Goal: Task Accomplishment & Management: Complete application form

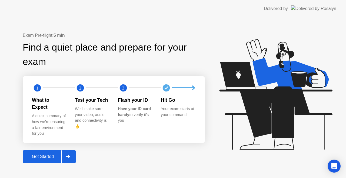
click at [53, 154] on div "Get Started" at bounding box center [42, 156] width 37 height 5
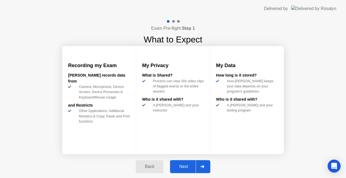
click at [186, 164] on div "Next" at bounding box center [183, 166] width 24 height 5
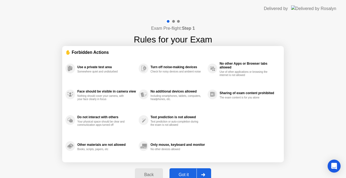
click at [191, 171] on button "Got it" at bounding box center [190, 174] width 42 height 13
select select "**********"
select select "*******"
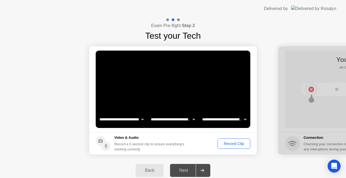
click at [178, 120] on select "**********" at bounding box center [173, 119] width 46 height 11
click at [150, 114] on select "**********" at bounding box center [173, 119] width 46 height 11
click at [183, 122] on select "**********" at bounding box center [173, 119] width 46 height 11
click at [182, 120] on select "**********" at bounding box center [173, 119] width 46 height 11
click at [237, 143] on div "Record Clip" at bounding box center [233, 143] width 29 height 4
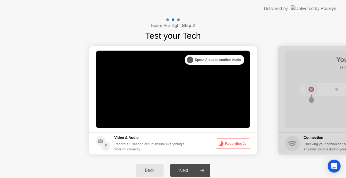
click at [237, 143] on button "Recording 2s" at bounding box center [232, 143] width 35 height 10
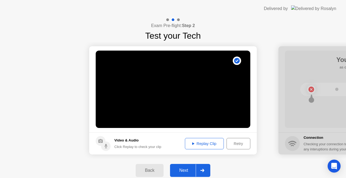
click at [202, 142] on div "Replay Clip" at bounding box center [204, 143] width 35 height 4
click at [182, 170] on div "Next" at bounding box center [183, 170] width 24 height 5
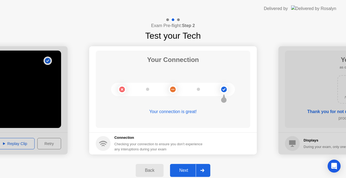
click at [197, 170] on div at bounding box center [201, 170] width 13 height 12
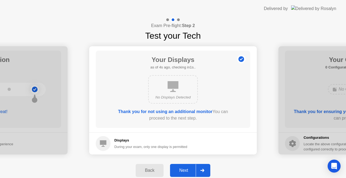
click at [188, 172] on div "Next" at bounding box center [183, 170] width 24 height 5
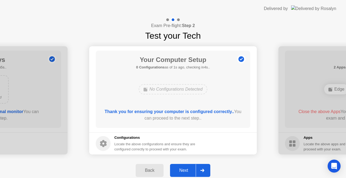
click at [187, 170] on div "Next" at bounding box center [183, 170] width 24 height 5
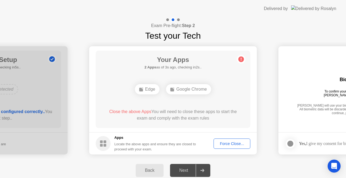
click at [233, 140] on button "Force Close..." at bounding box center [231, 143] width 37 height 10
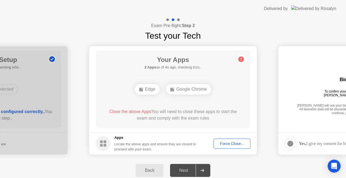
click at [226, 139] on button "Force Close..." at bounding box center [231, 143] width 37 height 10
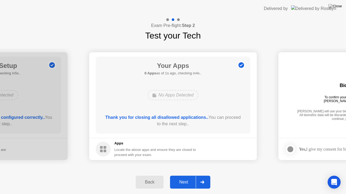
click at [187, 177] on button "Next" at bounding box center [190, 182] width 40 height 13
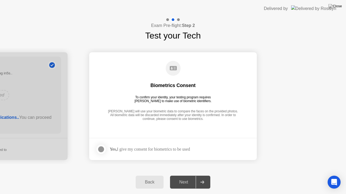
click at [190, 177] on div "Next" at bounding box center [183, 182] width 24 height 5
click at [104, 150] on div at bounding box center [101, 149] width 6 height 6
click at [186, 177] on div "Next" at bounding box center [183, 182] width 24 height 5
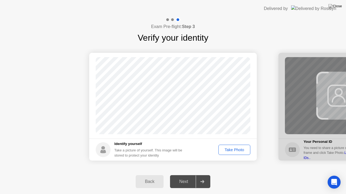
click at [234, 149] on div "Take Photo" at bounding box center [234, 150] width 28 height 4
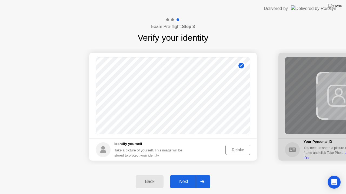
click at [181, 177] on button "Next" at bounding box center [190, 181] width 40 height 13
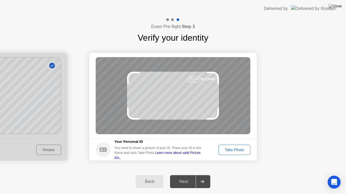
click at [238, 151] on div "Take Photo" at bounding box center [234, 150] width 28 height 4
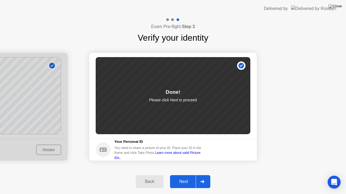
click at [187, 177] on button "Next" at bounding box center [190, 181] width 40 height 13
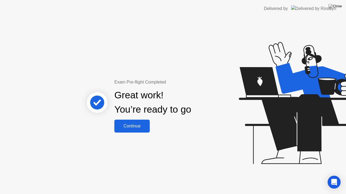
click at [131, 124] on div "Continue" at bounding box center [132, 126] width 32 height 5
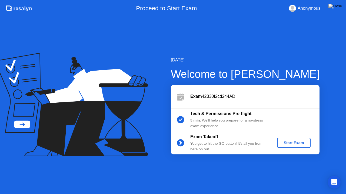
click at [297, 139] on button "Start Exam" at bounding box center [293, 143] width 33 height 10
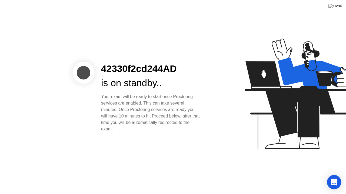
click at [335, 177] on icon "Open Intercom Messenger" at bounding box center [333, 182] width 6 height 7
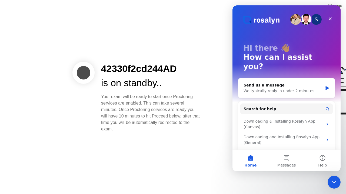
click at [336, 177] on icon "Close Intercom Messenger" at bounding box center [333, 182] width 6 height 6
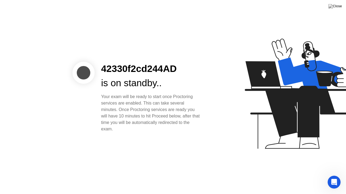
click at [336, 177] on icon "Open Intercom Messenger" at bounding box center [333, 182] width 9 height 9
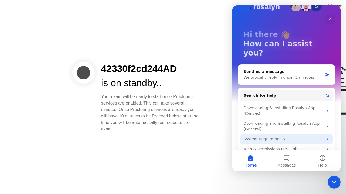
scroll to position [13, 0]
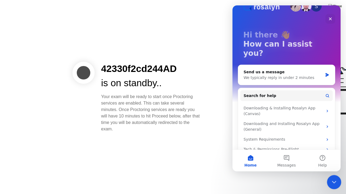
click at [334, 177] on div "Close Intercom Messenger" at bounding box center [332, 181] width 13 height 13
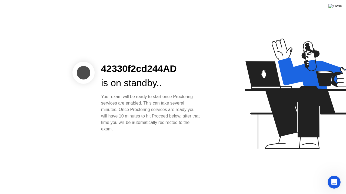
click at [335, 8] on img at bounding box center [334, 6] width 13 height 4
